Goal: Navigation & Orientation: Find specific page/section

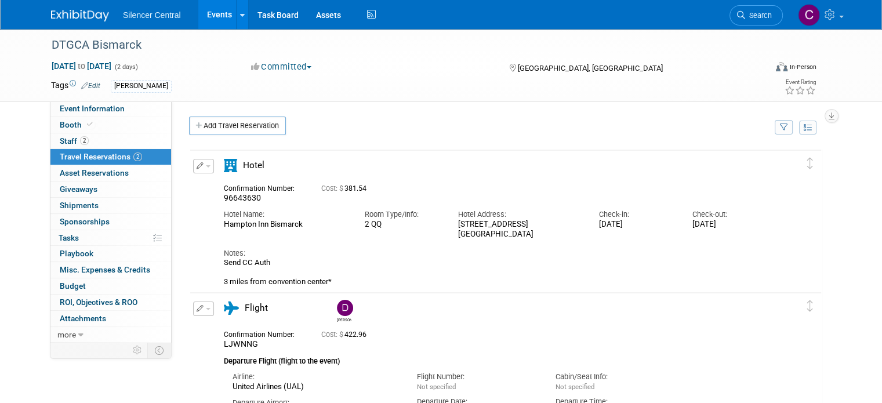
click at [69, 8] on link at bounding box center [87, 9] width 72 height 9
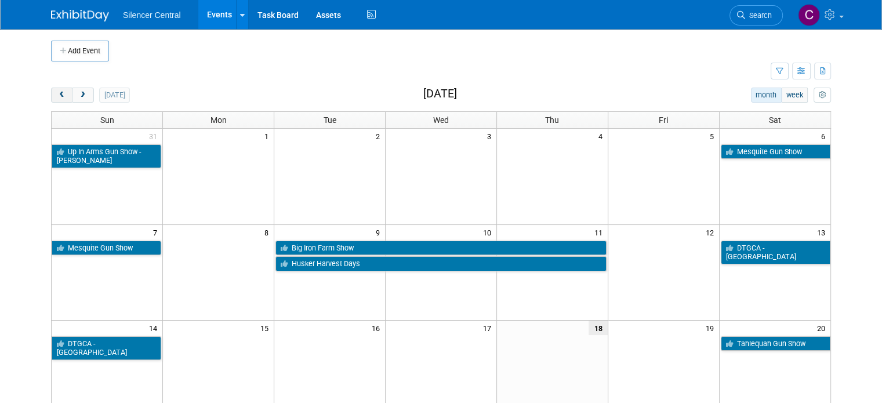
click at [57, 94] on span "prev" at bounding box center [61, 96] width 9 height 8
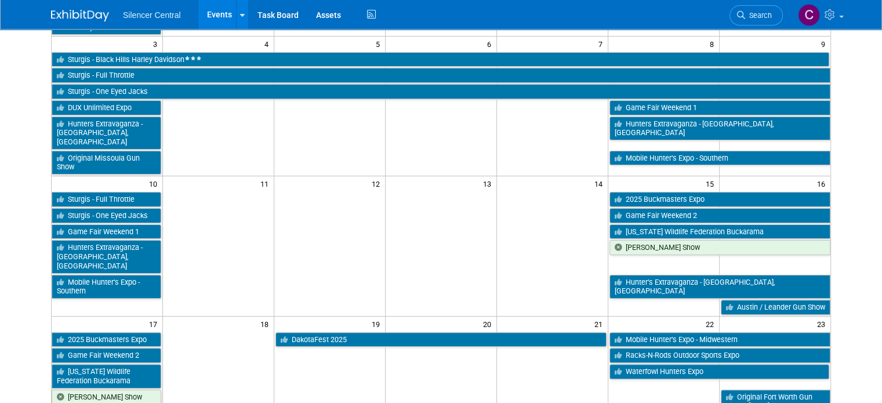
scroll to position [257, 0]
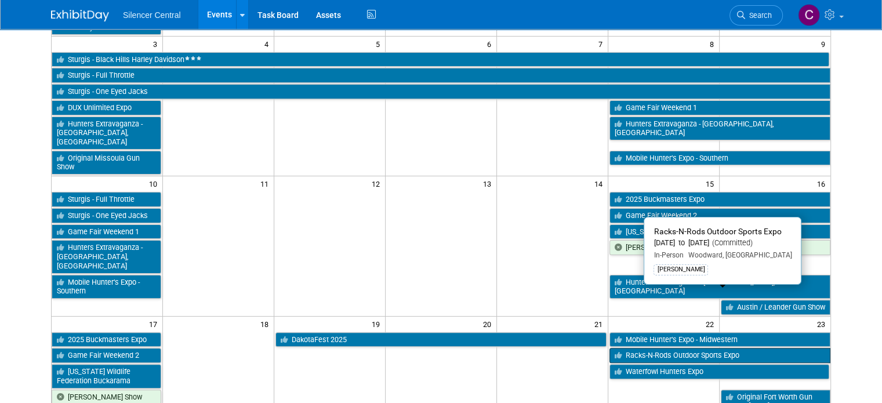
click at [664, 348] on link "Racks-N-Rods Outdoor Sports Expo" at bounding box center [719, 355] width 221 height 15
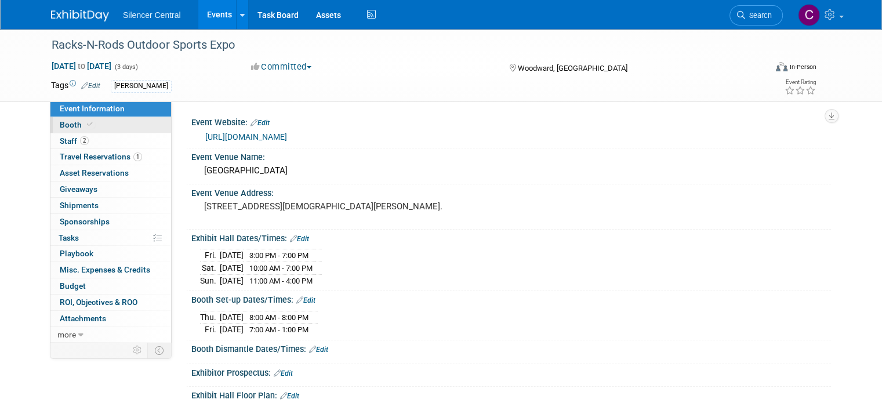
click at [100, 125] on link "Booth" at bounding box center [110, 125] width 121 height 16
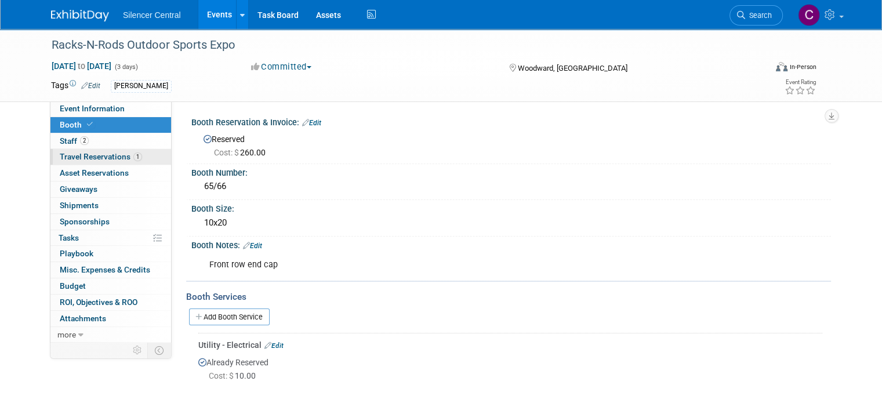
click at [99, 162] on link "1 Travel Reservations 1" at bounding box center [110, 157] width 121 height 16
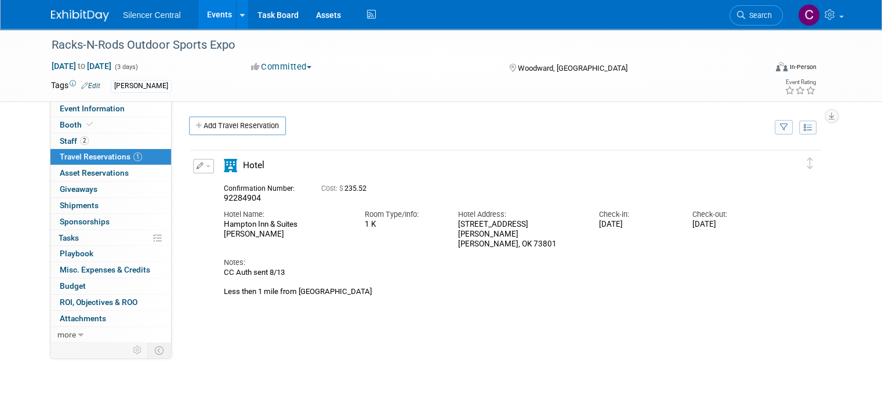
click at [53, 17] on img at bounding box center [80, 16] width 58 height 12
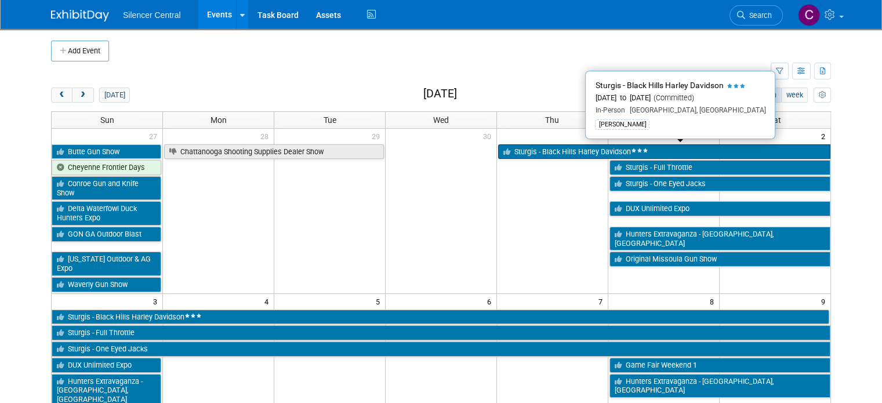
click at [538, 157] on link "Sturgis - Black Hills Harley Davidson" at bounding box center [664, 151] width 332 height 15
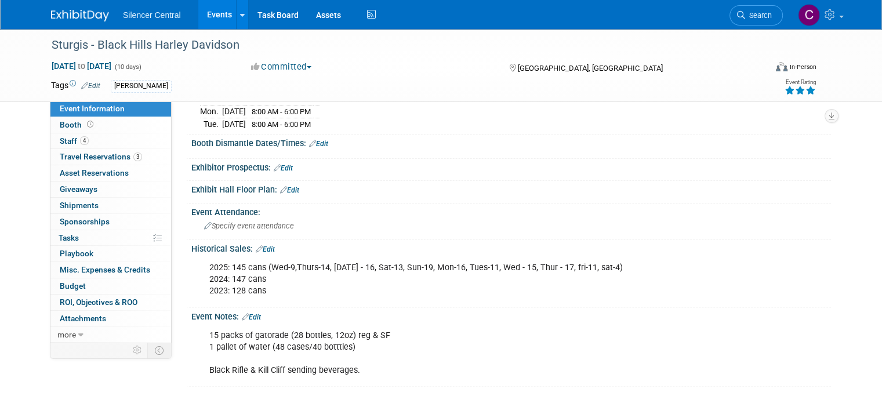
scroll to position [306, 0]
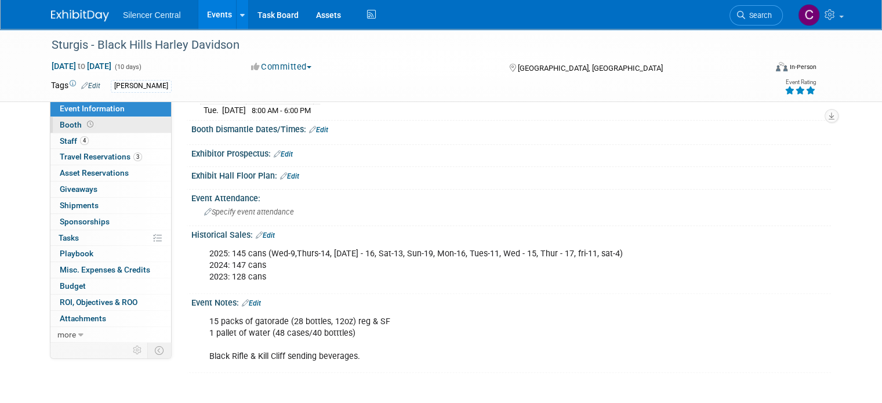
click at [62, 118] on link "Booth" at bounding box center [110, 125] width 121 height 16
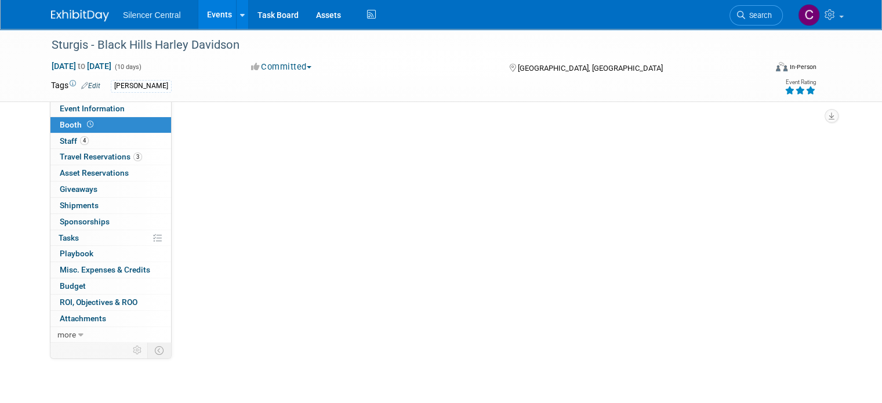
scroll to position [0, 0]
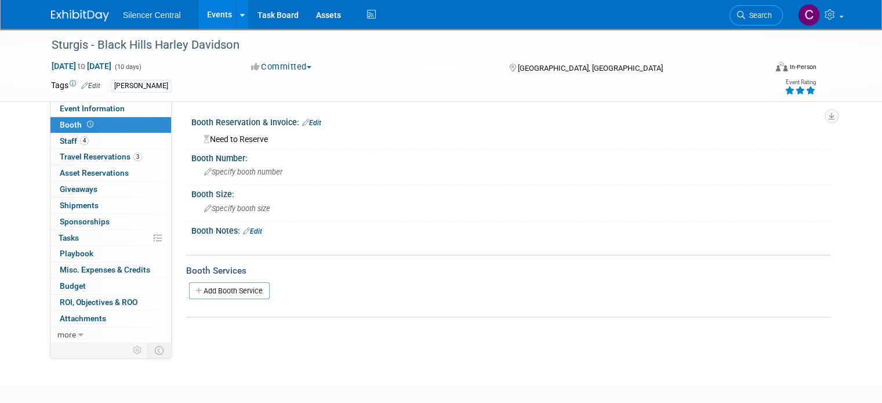
click at [63, 18] on img at bounding box center [80, 16] width 58 height 12
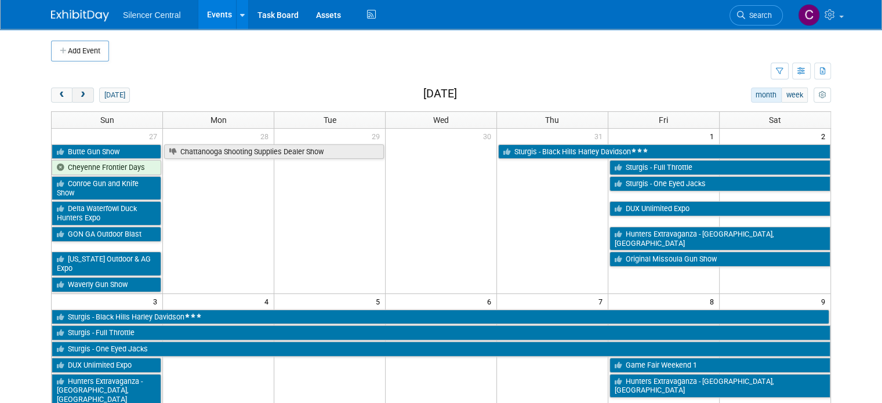
click at [78, 97] on span "next" at bounding box center [82, 96] width 9 height 8
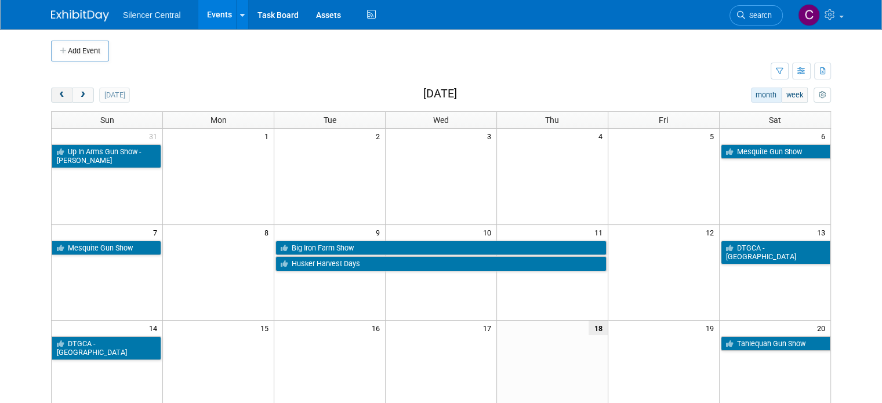
click at [51, 94] on button "prev" at bounding box center [61, 95] width 21 height 15
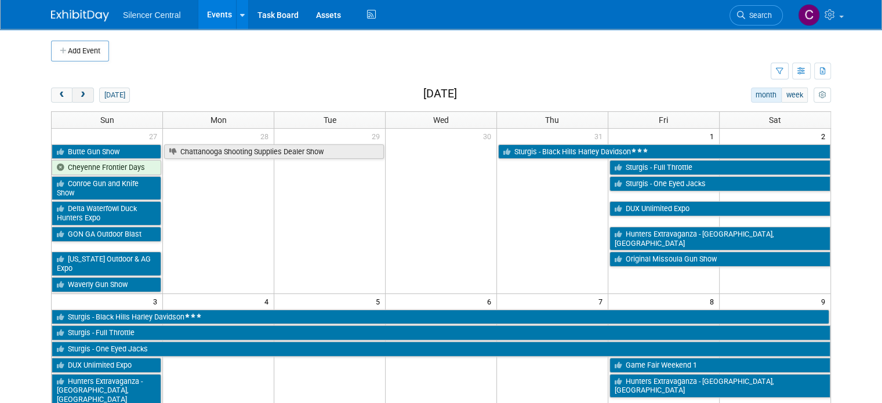
click at [78, 97] on span "next" at bounding box center [82, 96] width 9 height 8
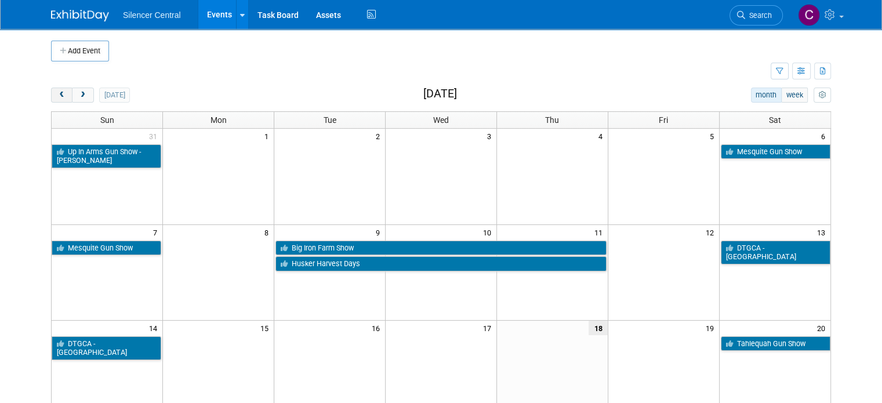
click at [51, 93] on button "prev" at bounding box center [61, 95] width 21 height 15
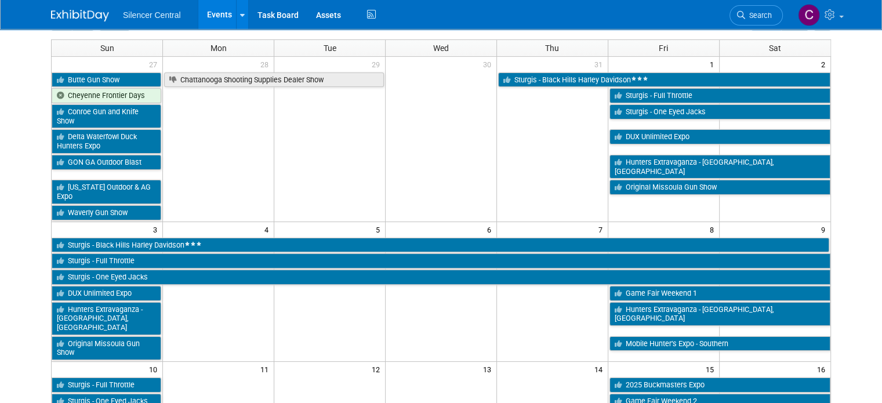
scroll to position [60, 0]
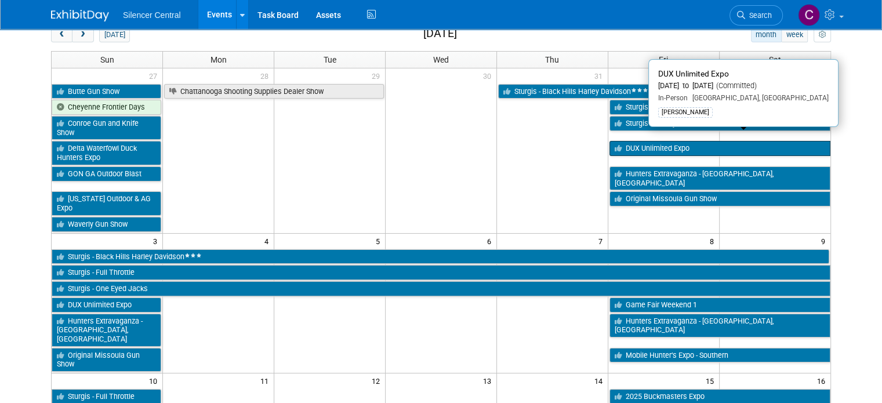
click at [660, 141] on link "DUX Unlimited Expo" at bounding box center [719, 148] width 221 height 15
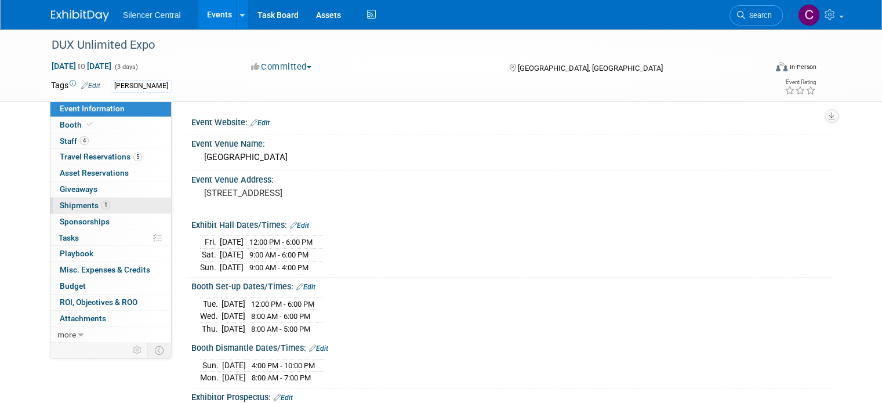
click at [79, 207] on span "Shipments 1" at bounding box center [85, 205] width 50 height 9
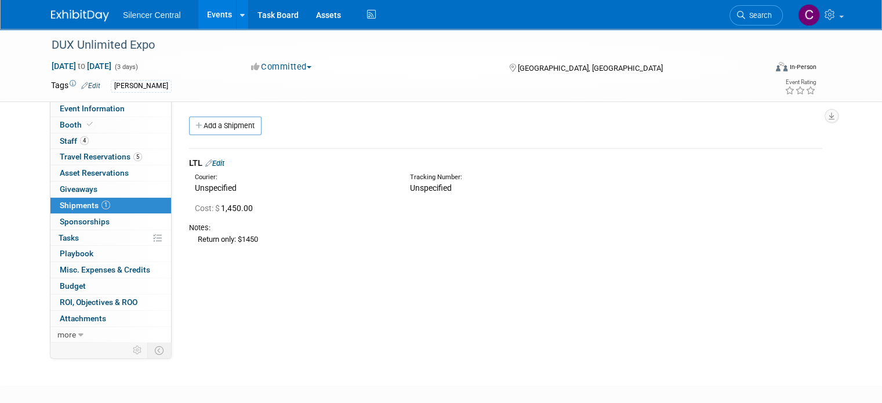
click at [60, 9] on link at bounding box center [87, 9] width 72 height 9
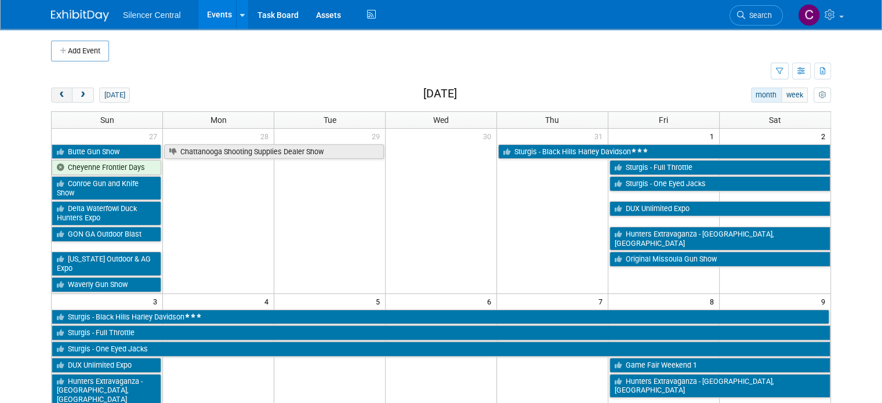
click at [57, 96] on span "prev" at bounding box center [61, 96] width 9 height 8
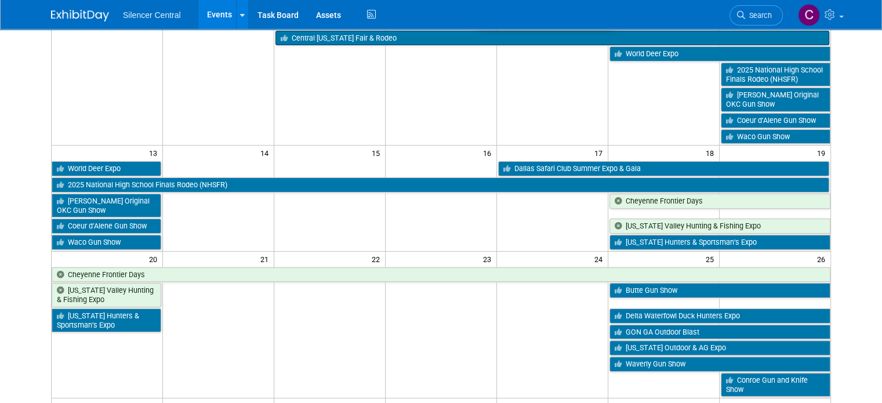
scroll to position [211, 0]
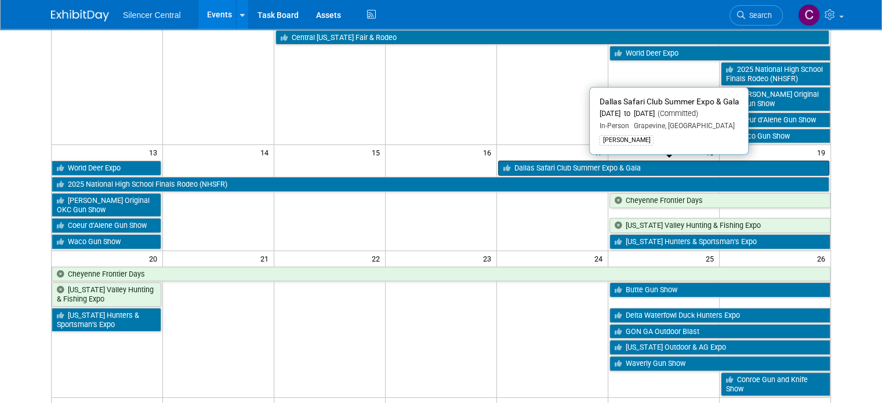
click at [561, 161] on link "Dallas Safari Club Summer Expo & Gala" at bounding box center [663, 168] width 331 height 15
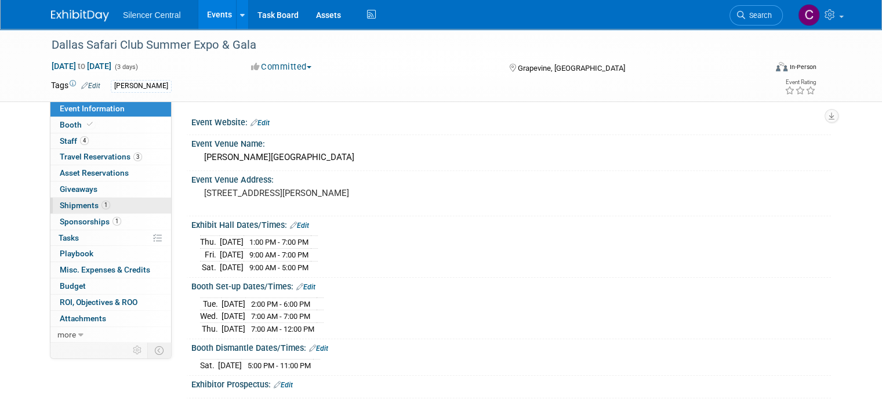
click at [74, 207] on span "Shipments 1" at bounding box center [85, 205] width 50 height 9
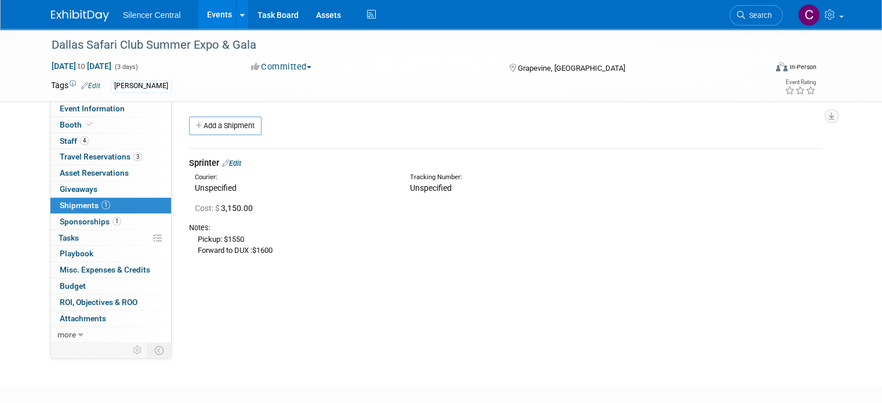
click at [75, 7] on link at bounding box center [87, 9] width 72 height 9
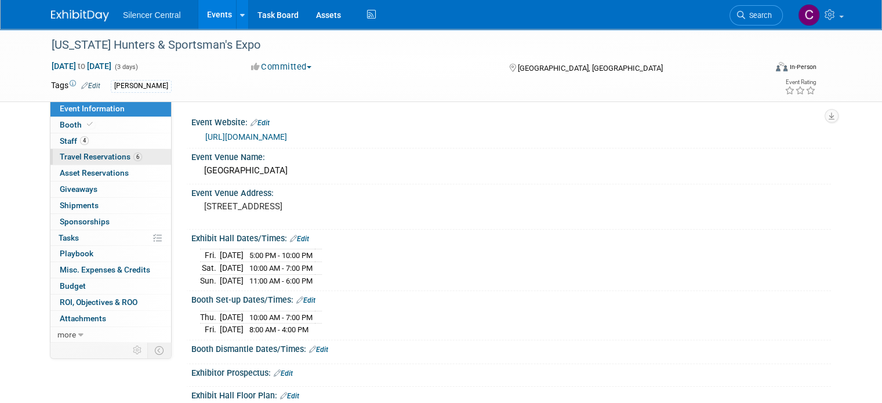
click at [80, 153] on span "Travel Reservations 6" at bounding box center [101, 156] width 82 height 9
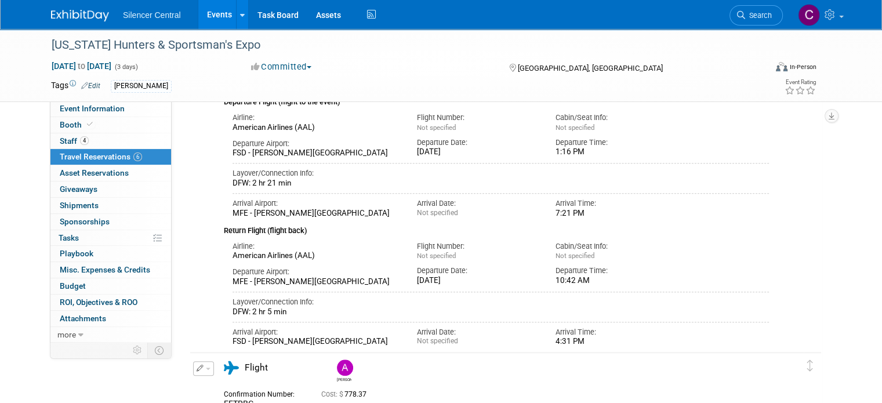
scroll to position [873, 0]
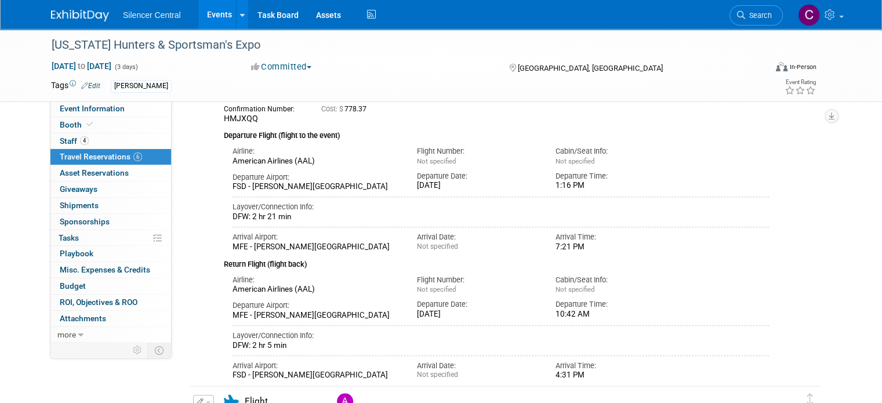
click at [76, 18] on img at bounding box center [80, 16] width 58 height 12
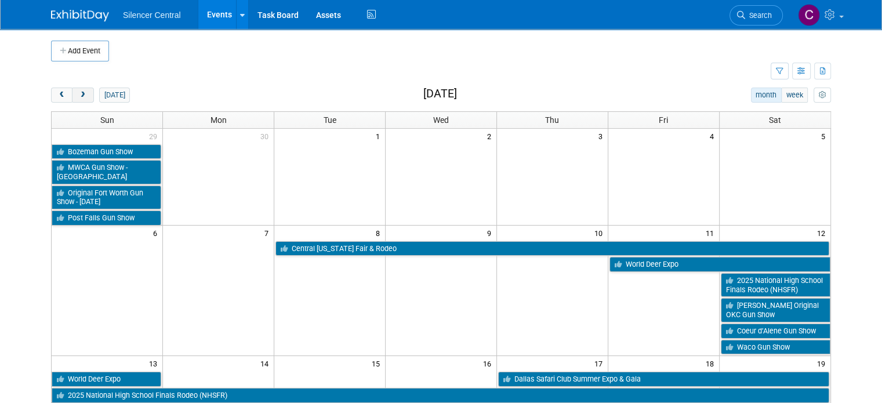
click at [72, 101] on button "next" at bounding box center [82, 95] width 21 height 15
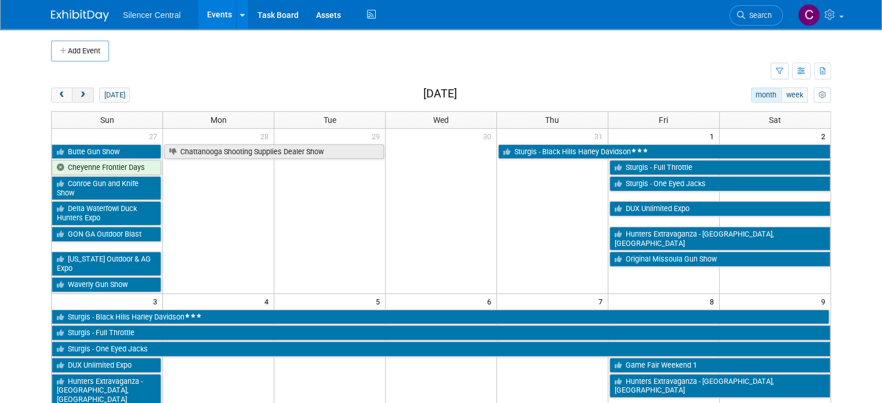
click at [78, 97] on span "next" at bounding box center [82, 96] width 9 height 8
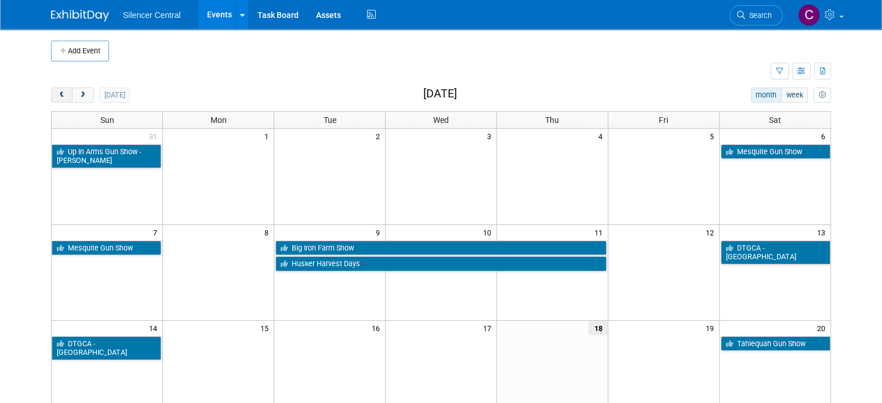
click at [51, 97] on button "prev" at bounding box center [61, 95] width 21 height 15
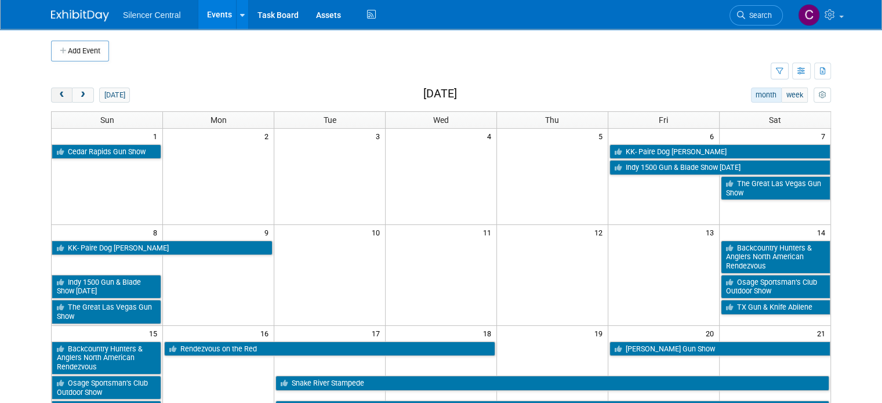
click at [51, 97] on button "prev" at bounding box center [61, 95] width 21 height 15
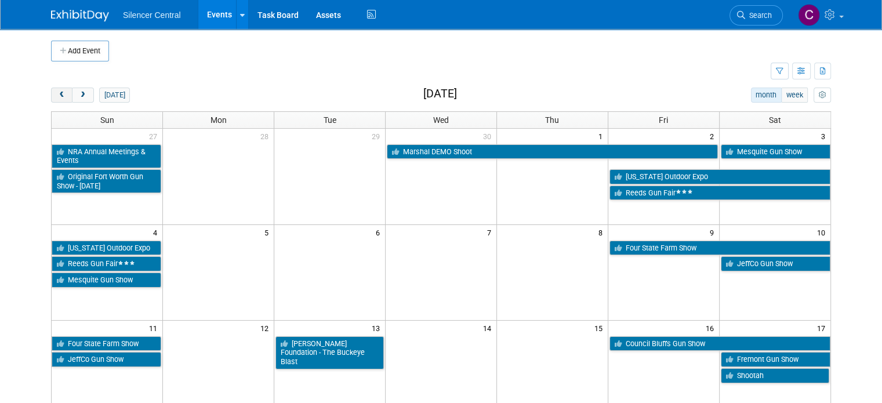
click at [51, 97] on button "prev" at bounding box center [61, 95] width 21 height 15
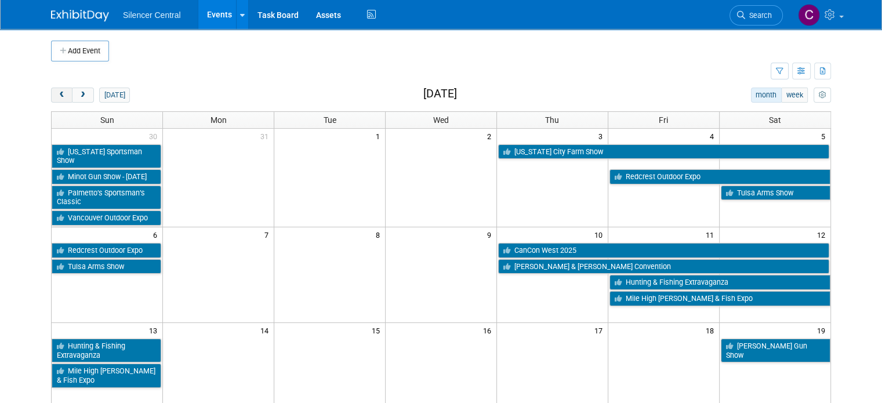
click at [51, 97] on button "prev" at bounding box center [61, 95] width 21 height 15
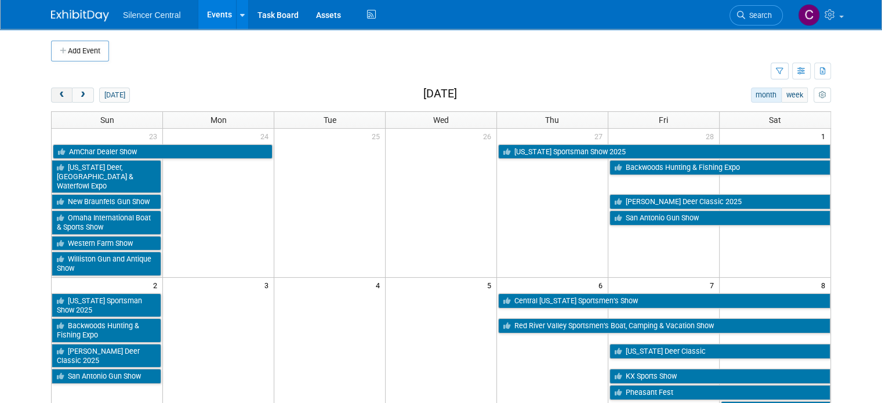
click at [51, 97] on button "prev" at bounding box center [61, 95] width 21 height 15
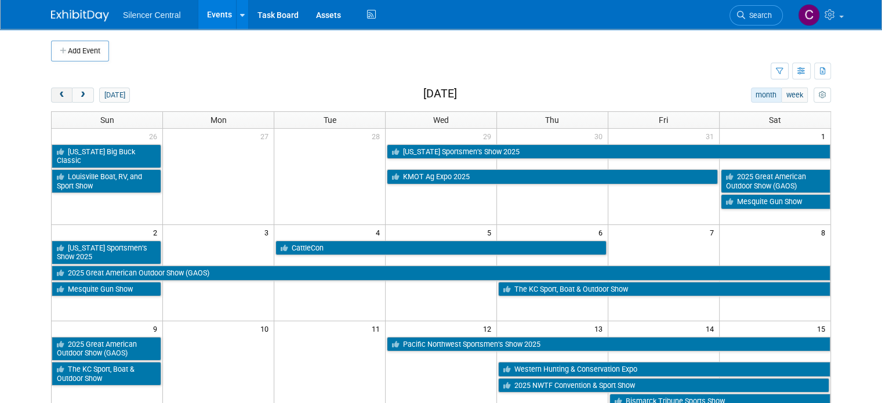
click at [51, 97] on button "prev" at bounding box center [61, 95] width 21 height 15
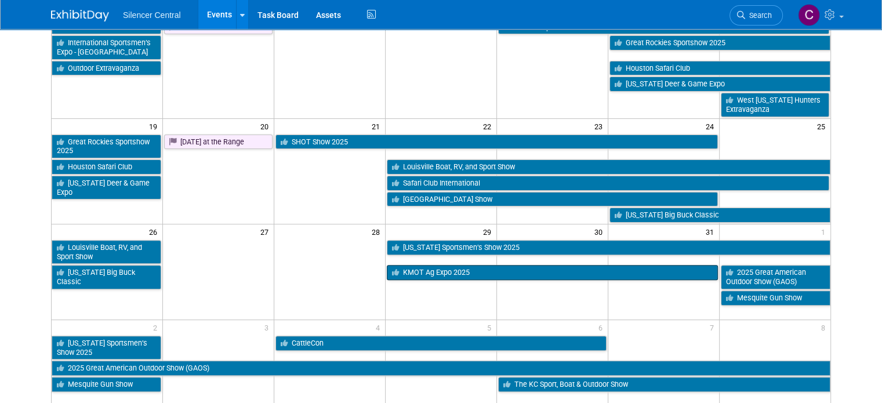
scroll to position [317, 0]
